Goal: Find specific page/section: Find specific page/section

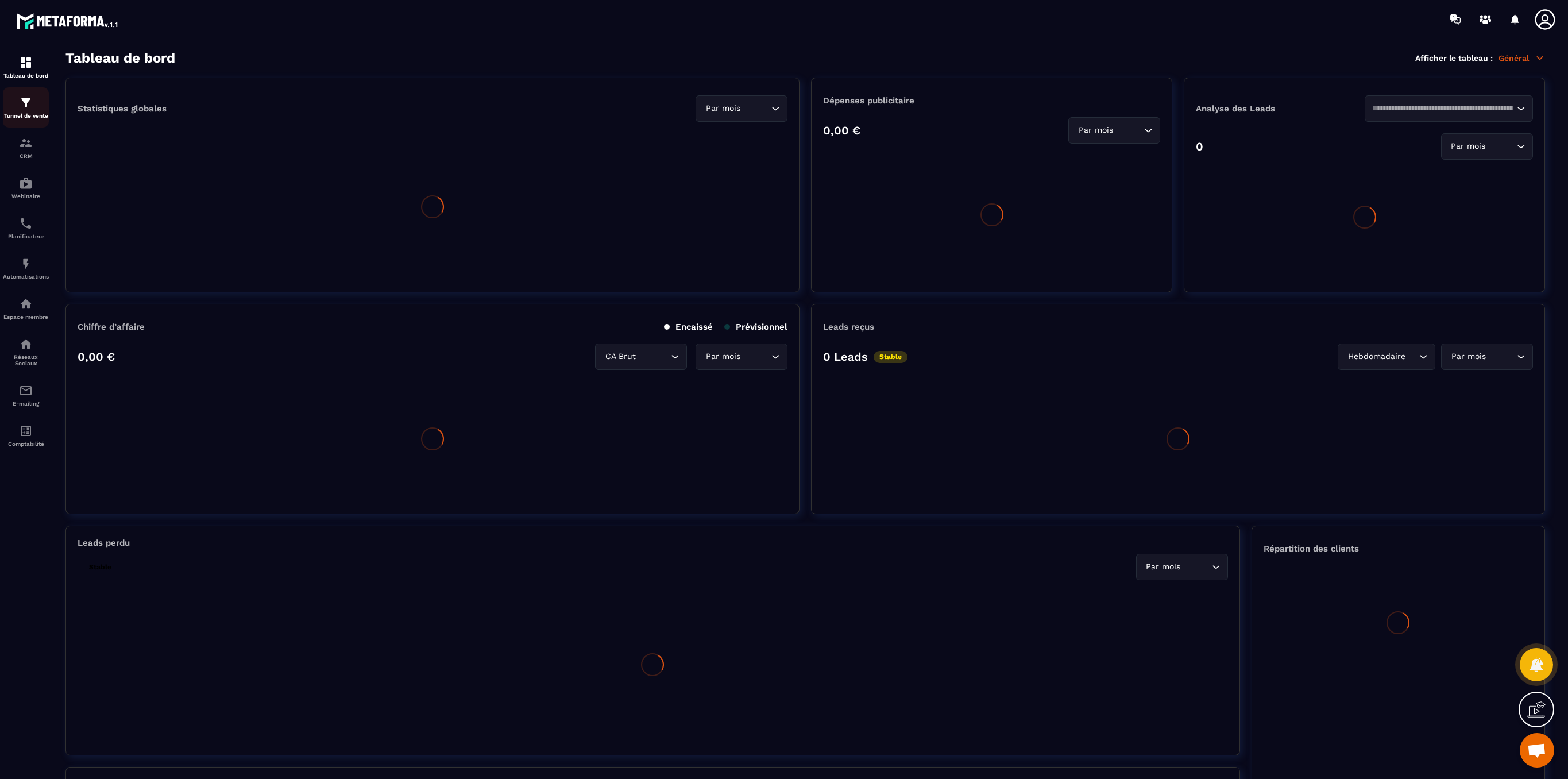
click at [22, 110] on div "Tunnel de vente" at bounding box center [26, 107] width 46 height 23
click at [26, 109] on img at bounding box center [26, 102] width 14 height 14
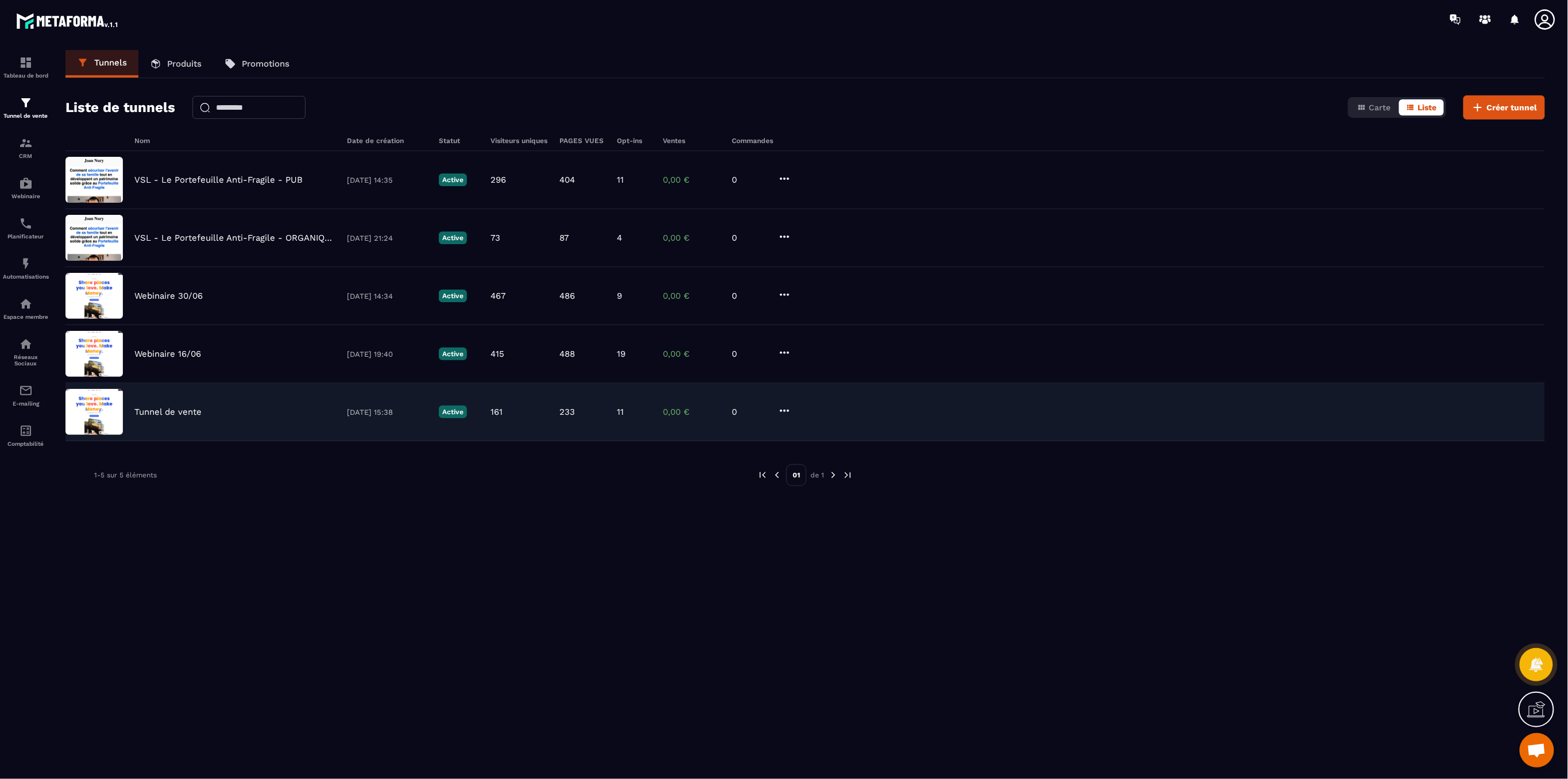
click at [166, 412] on p "Tunnel de vente" at bounding box center [168, 412] width 67 height 11
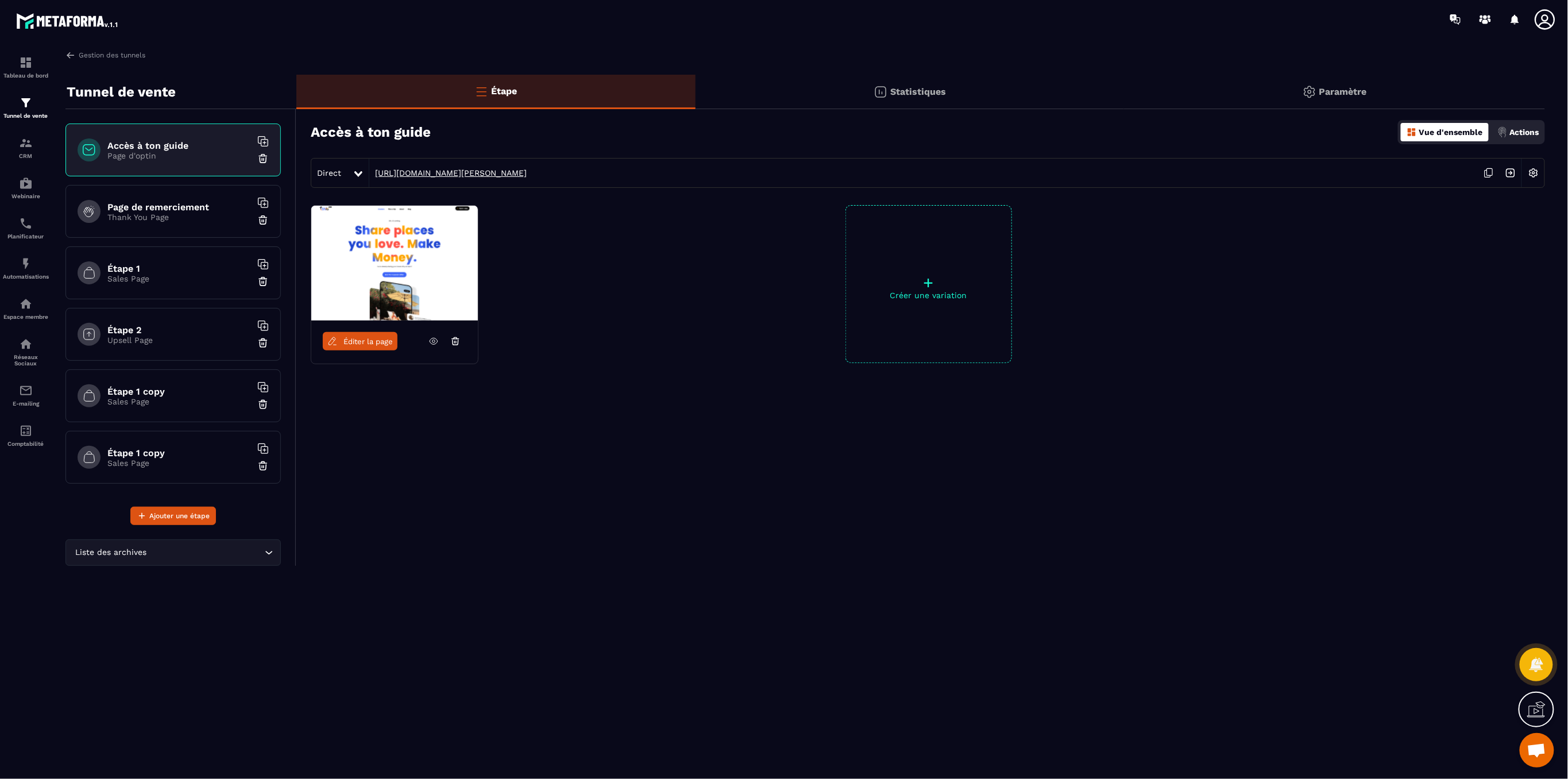
click at [496, 172] on link "https://www.joan-nury.fr/premierpas" at bounding box center [448, 173] width 158 height 9
